Goal: Find specific page/section

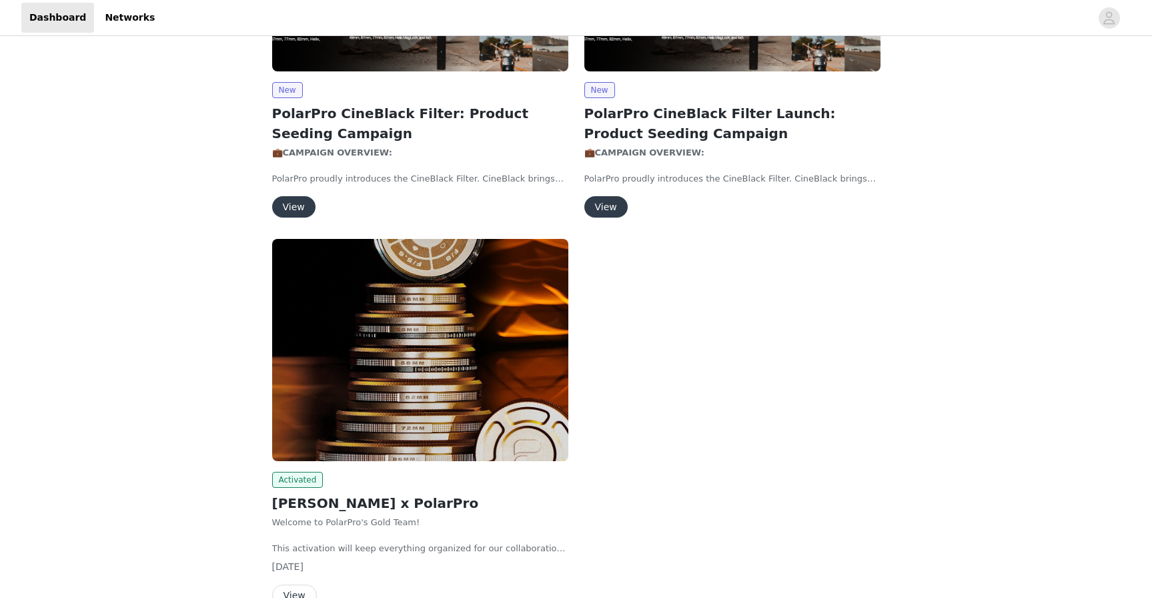
scroll to position [439, 0]
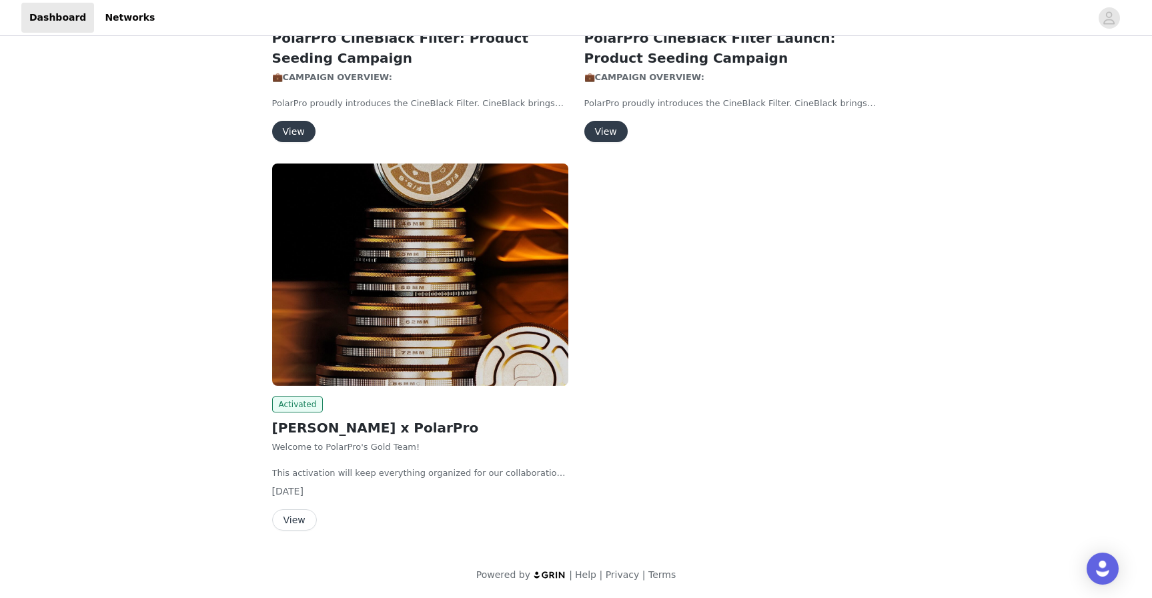
click at [356, 402] on div "Activated" at bounding box center [420, 404] width 296 height 16
click at [365, 324] on img at bounding box center [420, 274] width 296 height 222
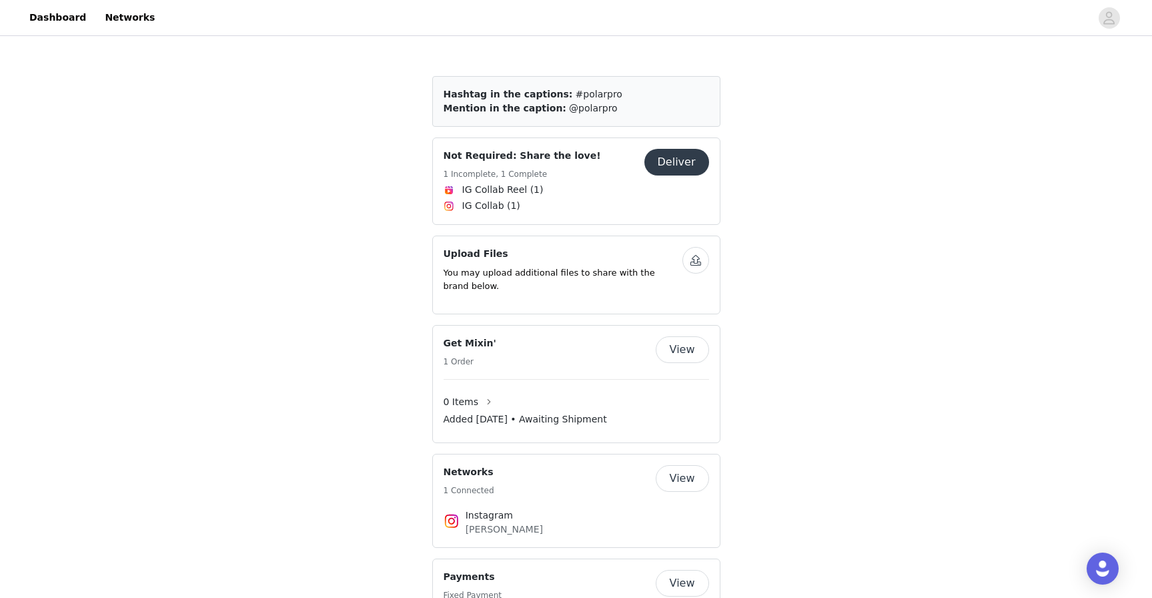
scroll to position [609, 0]
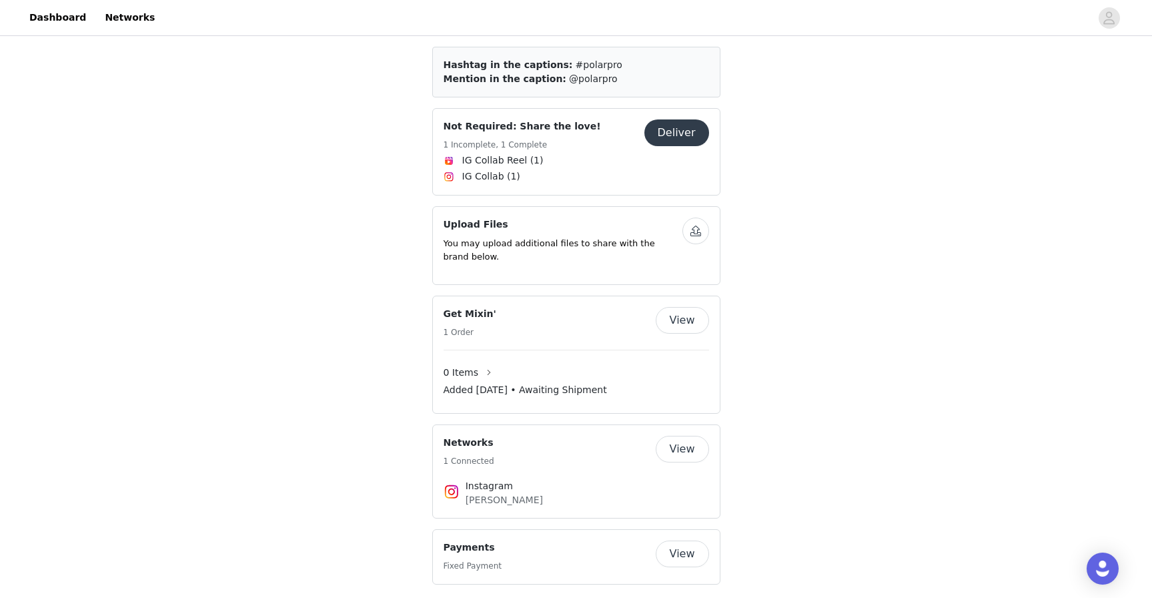
click at [670, 540] on button "View" at bounding box center [682, 553] width 53 height 27
